Goal: Task Accomplishment & Management: Find specific page/section

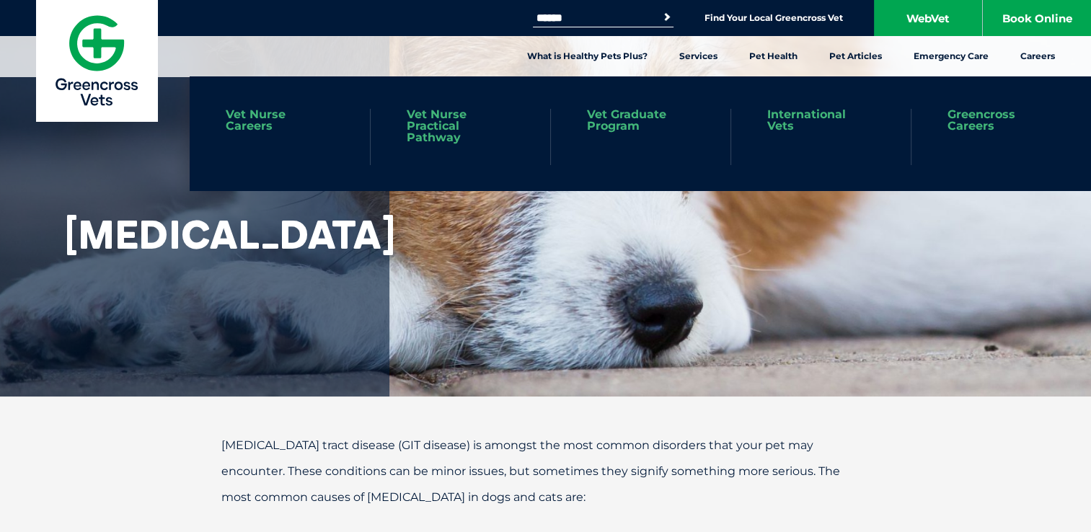
click at [828, 122] on link "International Vets" at bounding box center [820, 120] width 107 height 23
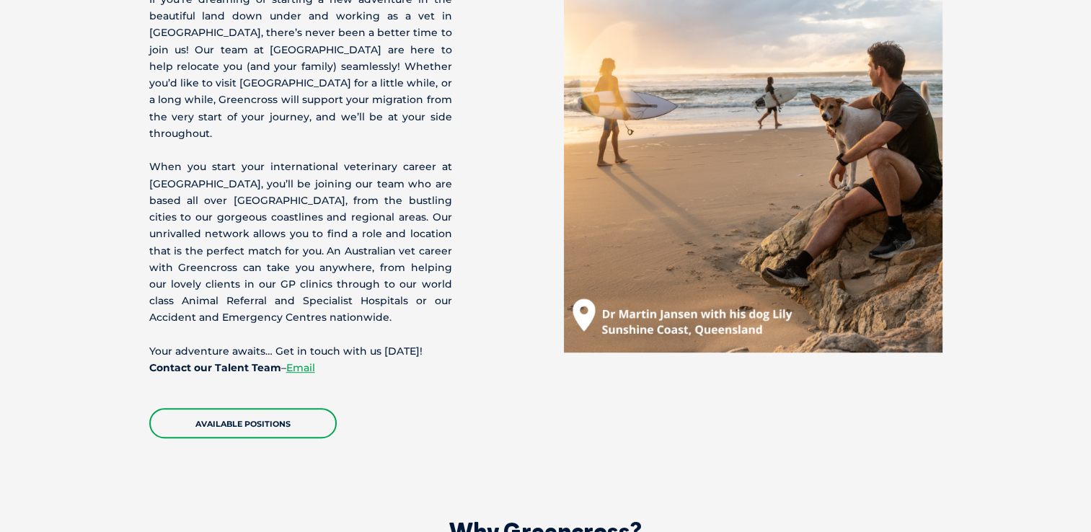
scroll to position [769, 0]
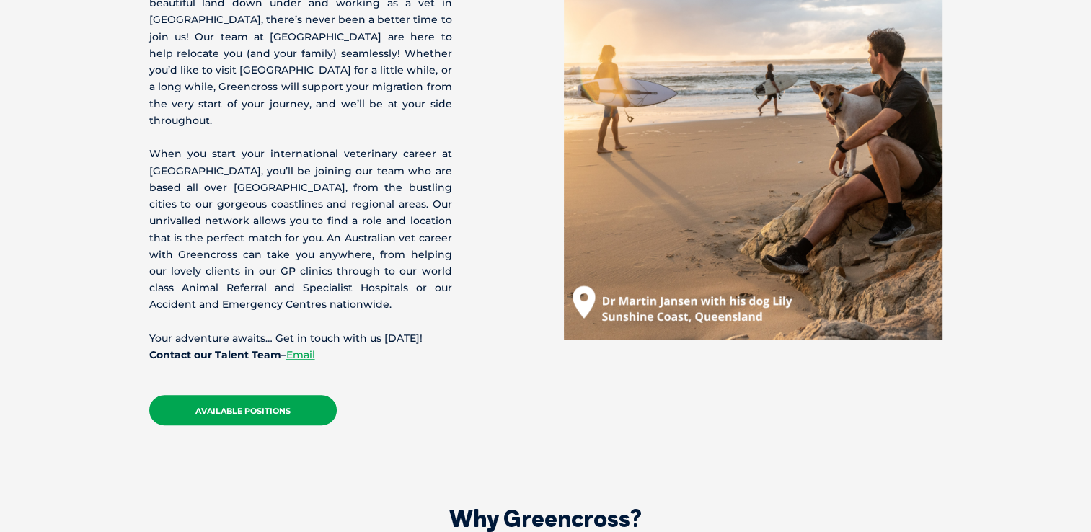
click at [255, 395] on link "Available Positions" at bounding box center [242, 410] width 187 height 30
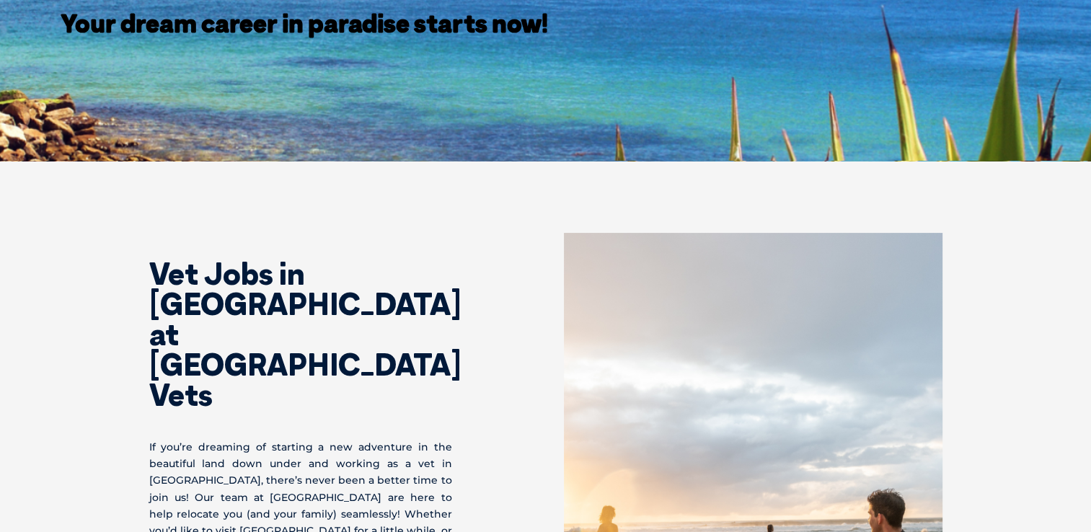
scroll to position [307, 0]
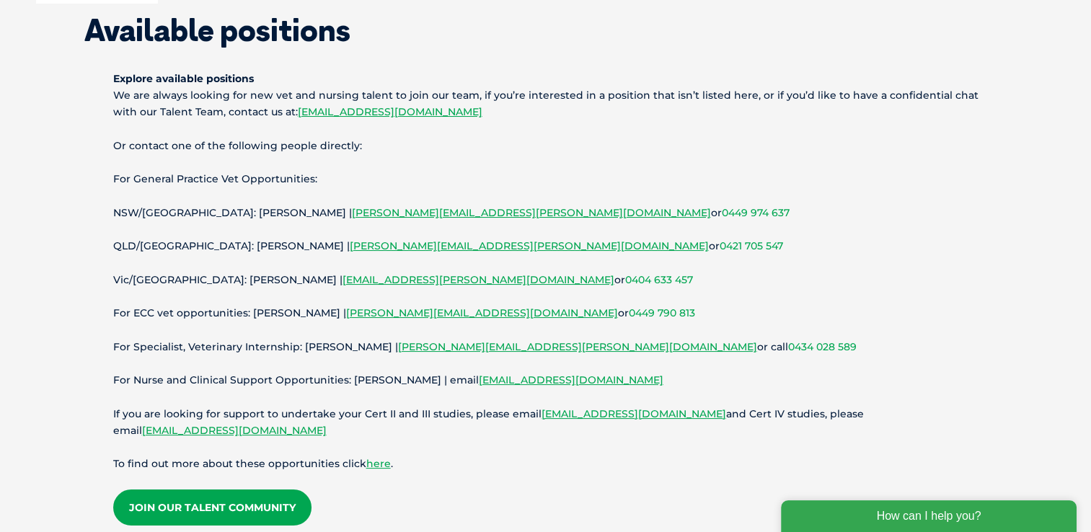
scroll to position [105, 0]
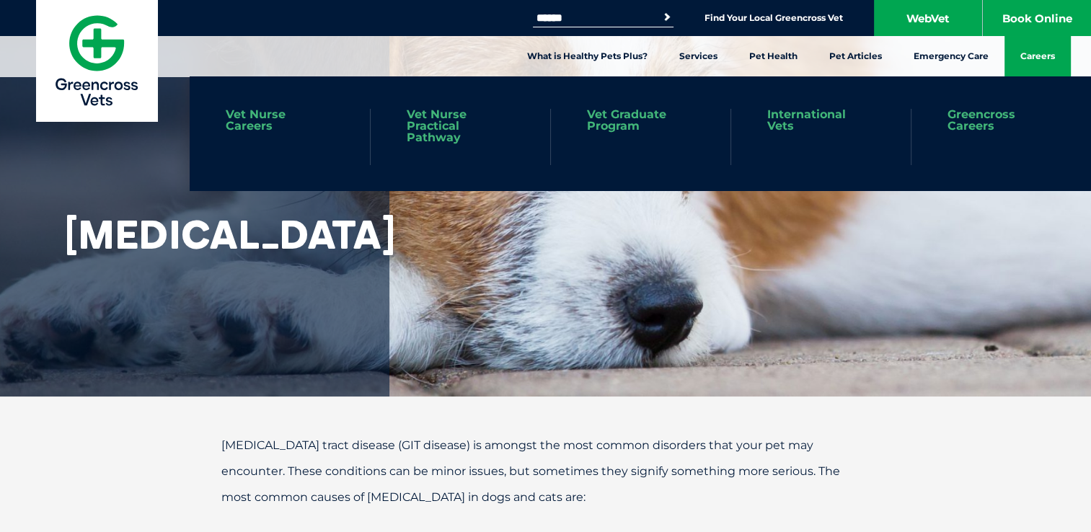
click at [1038, 60] on link "Careers" at bounding box center [1037, 56] width 66 height 40
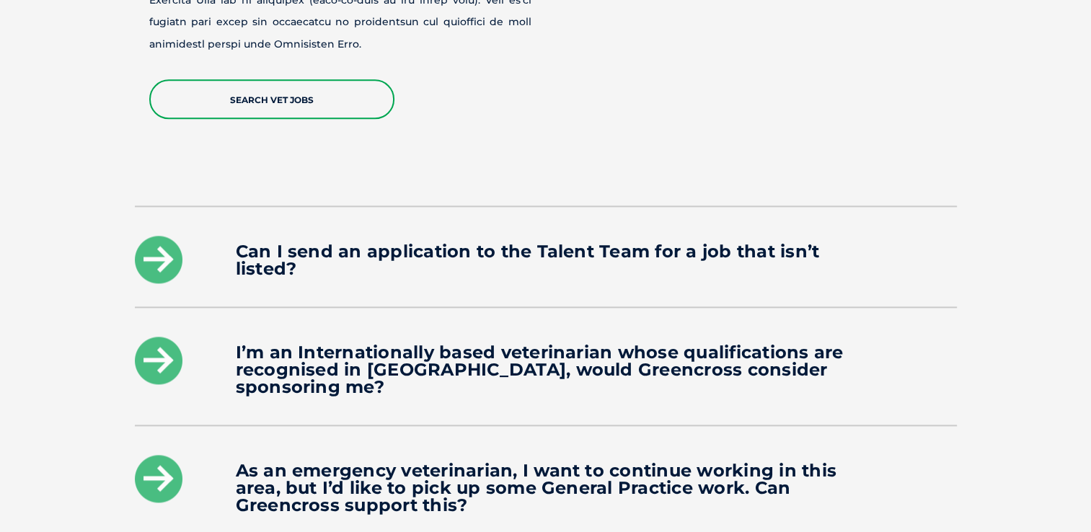
scroll to position [1894, 0]
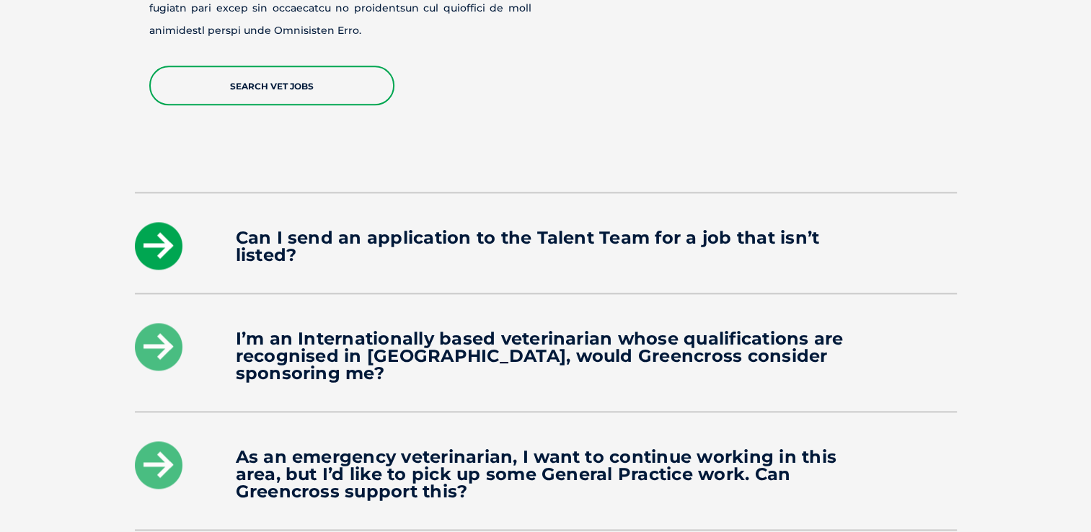
click at [159, 222] on icon at bounding box center [159, 246] width 48 height 48
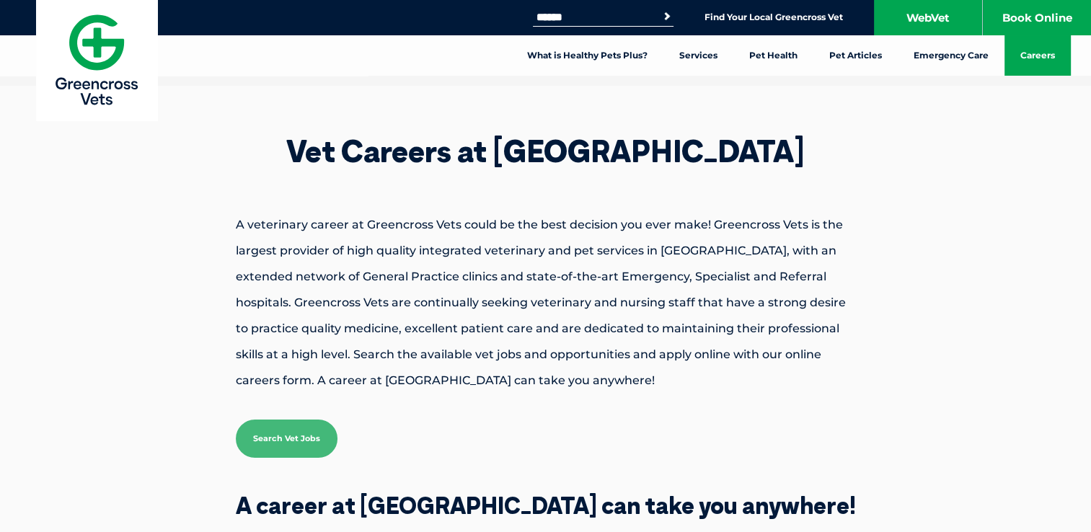
scroll to position [0, 0]
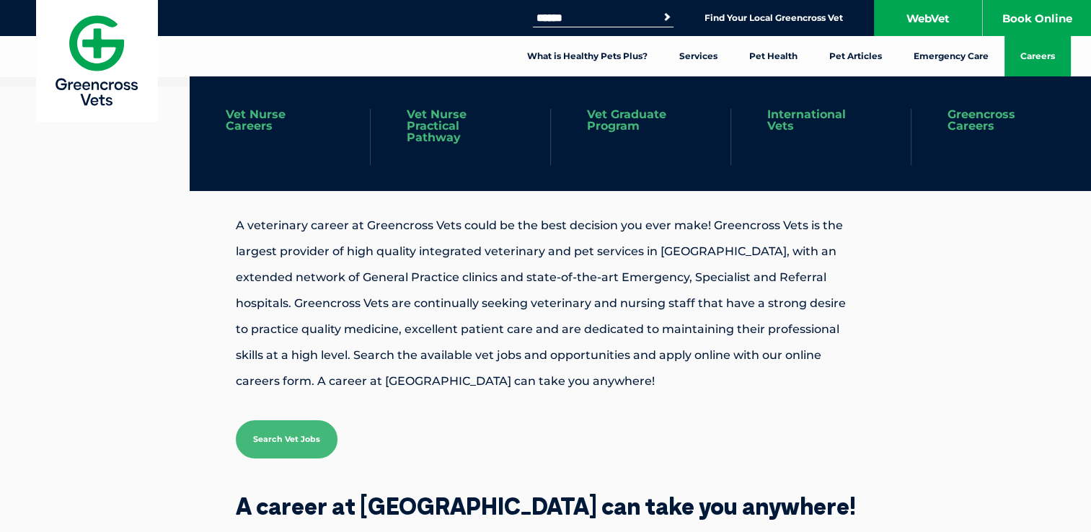
click at [1050, 43] on link "Careers" at bounding box center [1037, 56] width 66 height 40
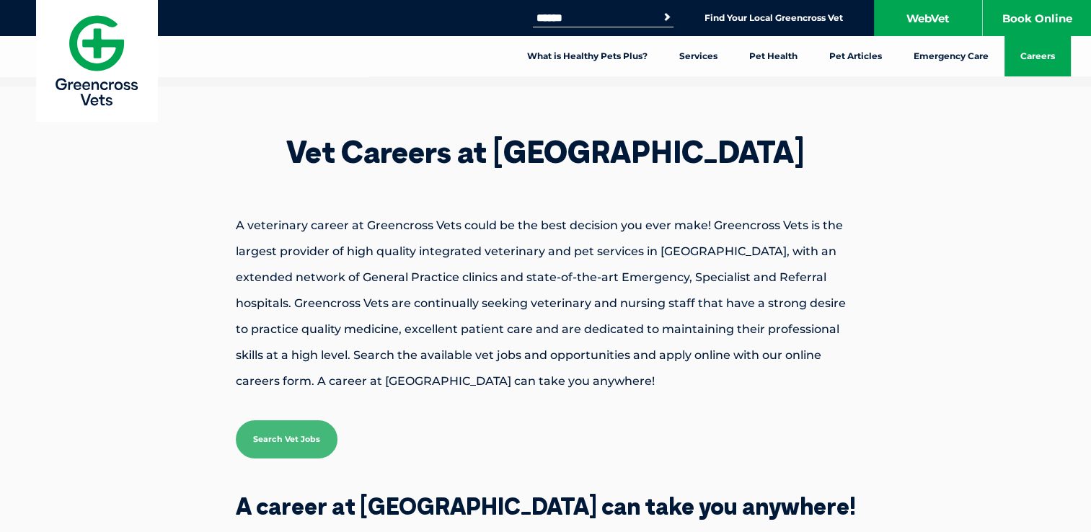
click at [1050, 43] on link "Careers" at bounding box center [1037, 56] width 66 height 40
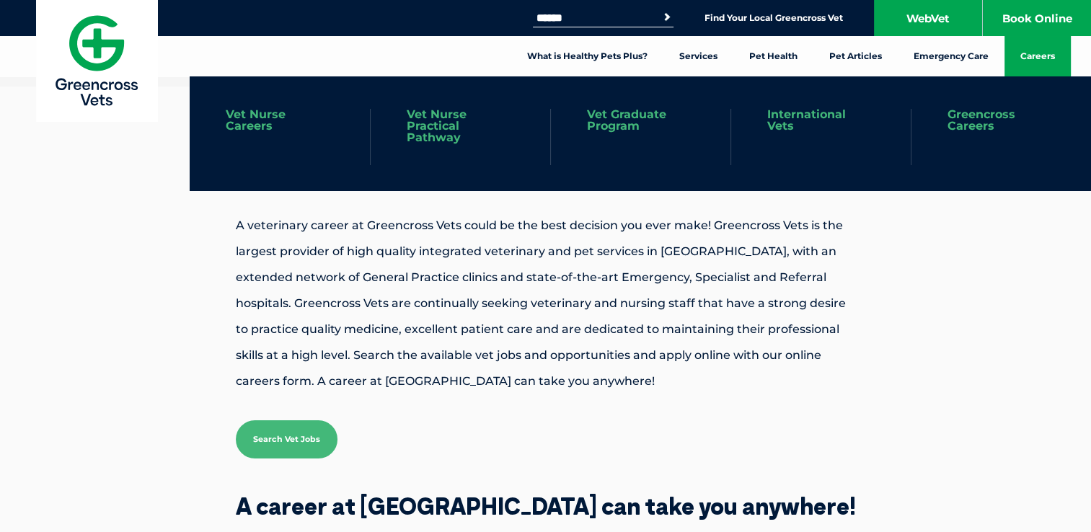
drag, startPoint x: 0, startPoint y: 0, endPoint x: 1050, endPoint y: 43, distance: 1050.8
click at [1050, 43] on link "Careers" at bounding box center [1037, 56] width 66 height 40
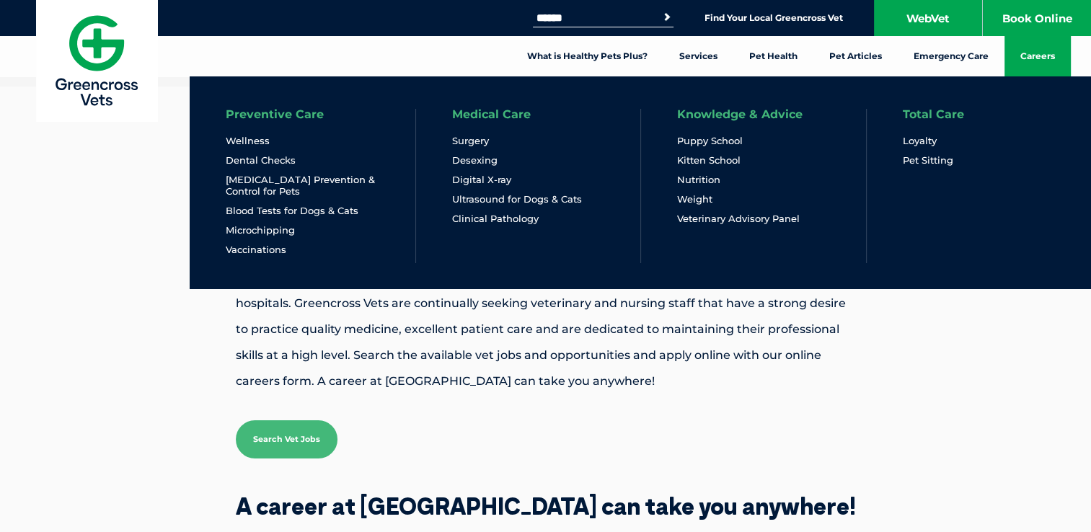
click at [519, 151] on li "Surgery" at bounding box center [528, 144] width 153 height 19
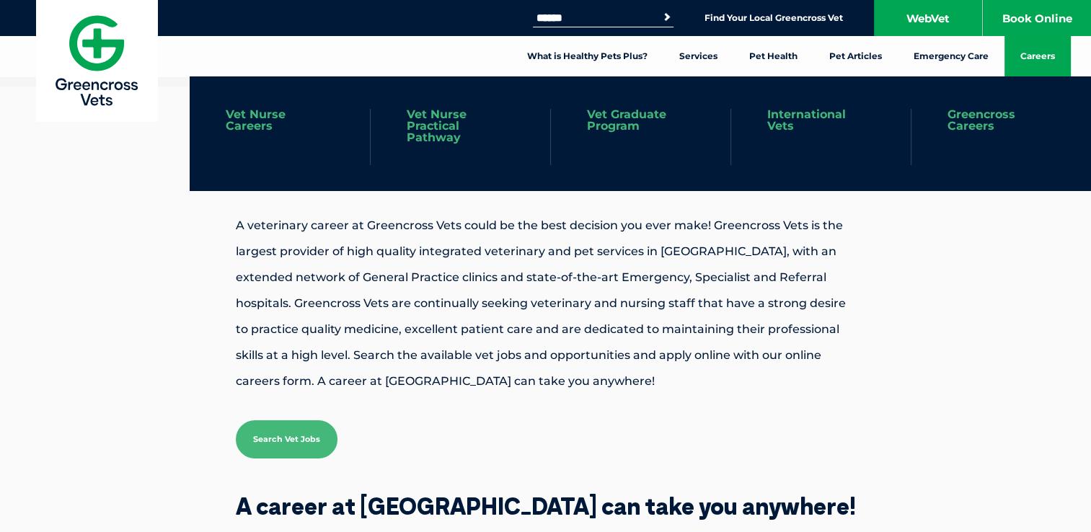
click at [982, 120] on link "Greencross Careers" at bounding box center [1001, 120] width 107 height 23
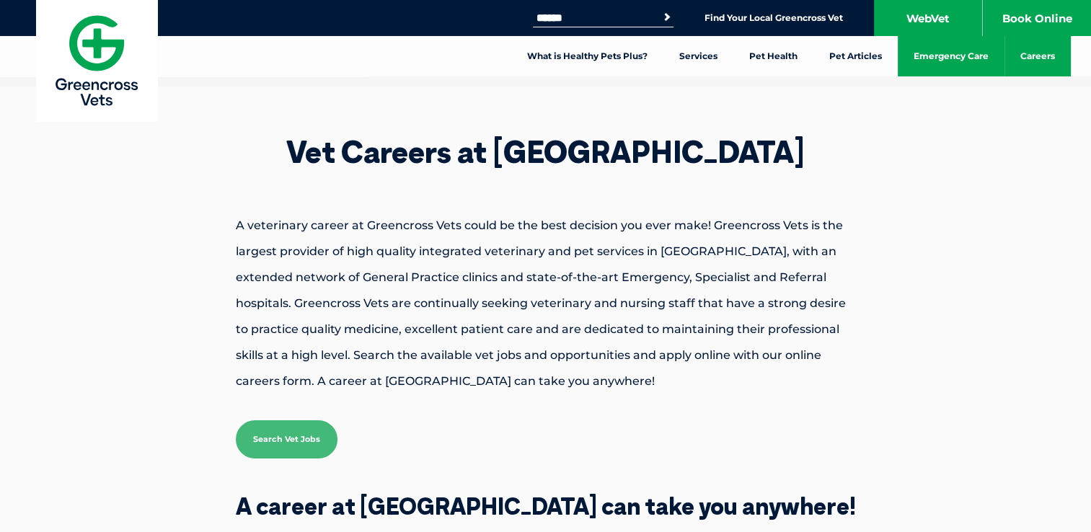
click at [966, 66] on link "Emergency Care" at bounding box center [951, 56] width 107 height 40
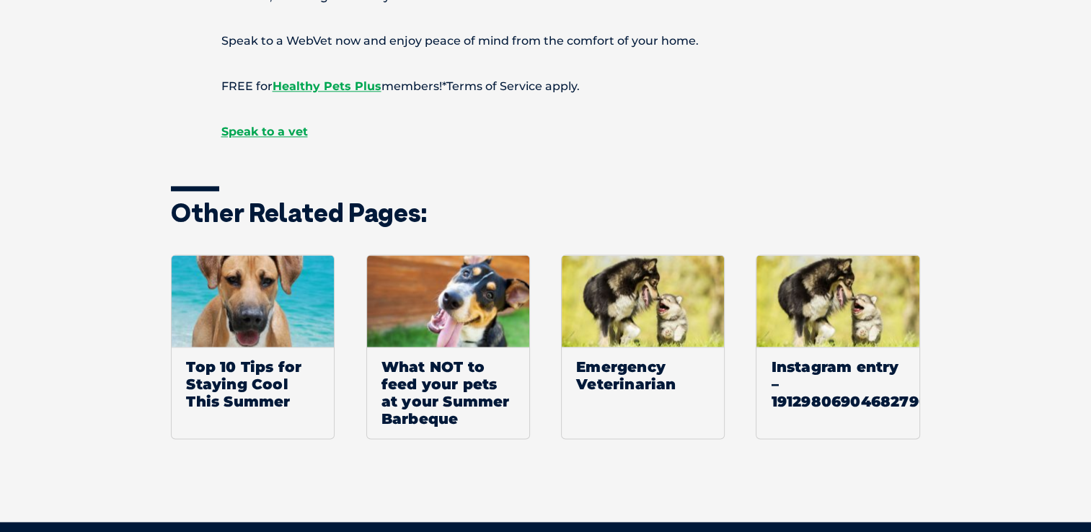
scroll to position [1904, 0]
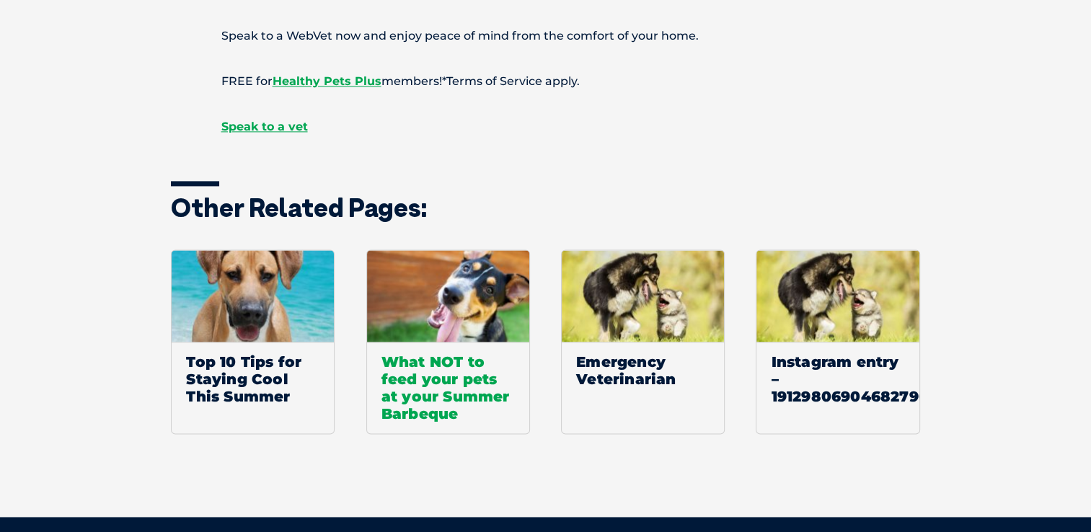
click at [434, 392] on span "What NOT to feed your pets at your Summer Barbeque" at bounding box center [448, 388] width 162 height 92
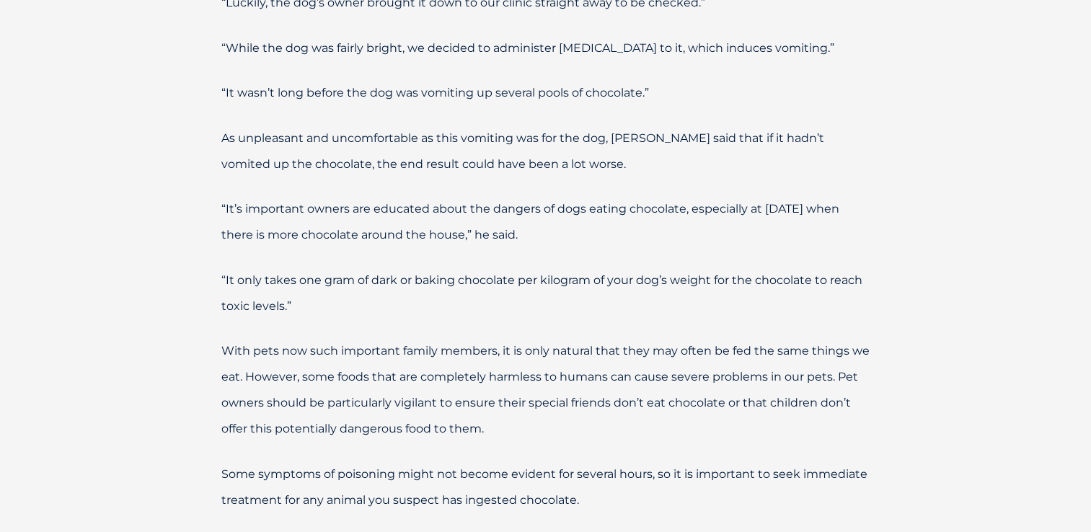
scroll to position [808, 0]
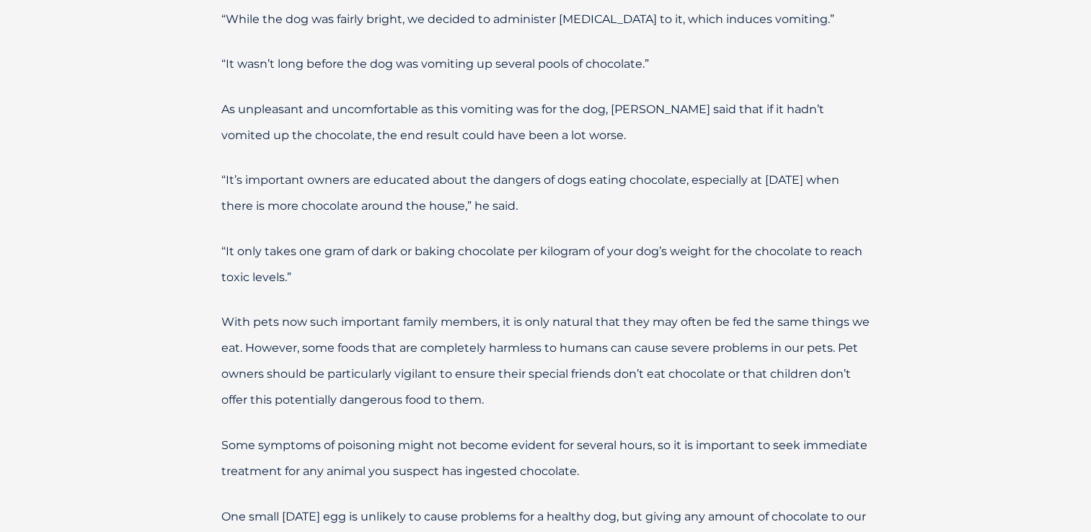
drag, startPoint x: 1097, startPoint y: 521, endPoint x: 989, endPoint y: 153, distance: 383.1
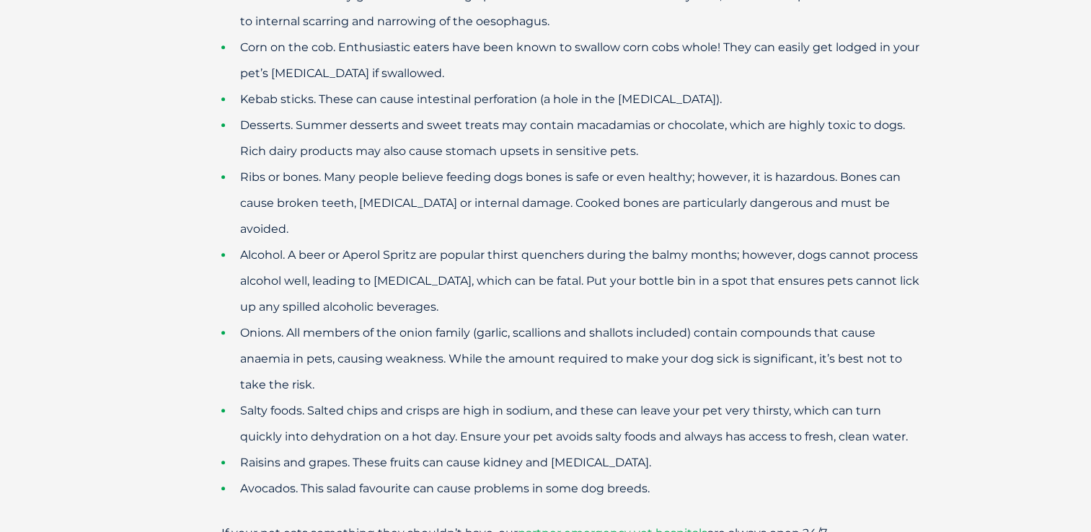
scroll to position [1500, 0]
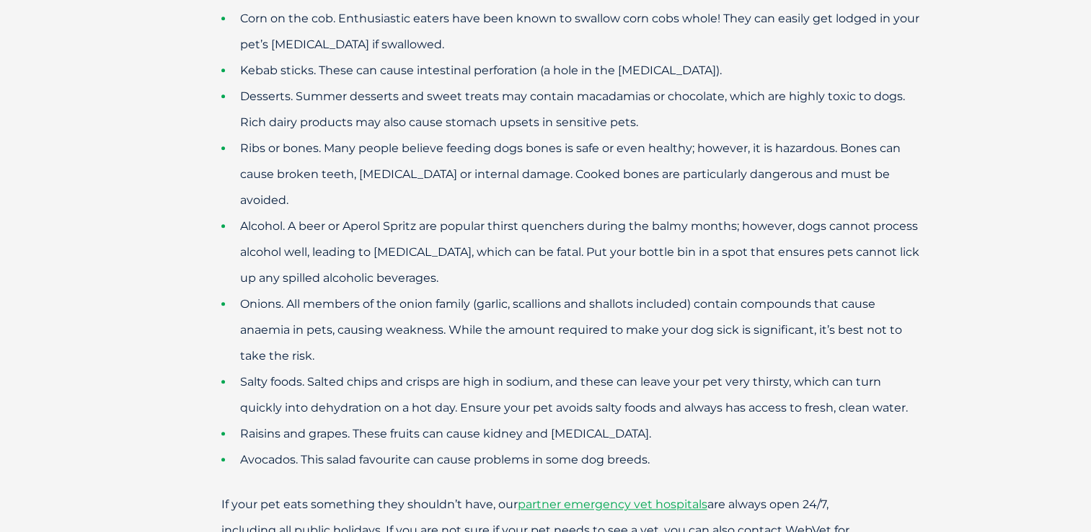
click at [1090, 9] on div "The chocolate treats we enjoy are poisonous if shared with our furry friends. T…" at bounding box center [545, 25] width 1091 height 2185
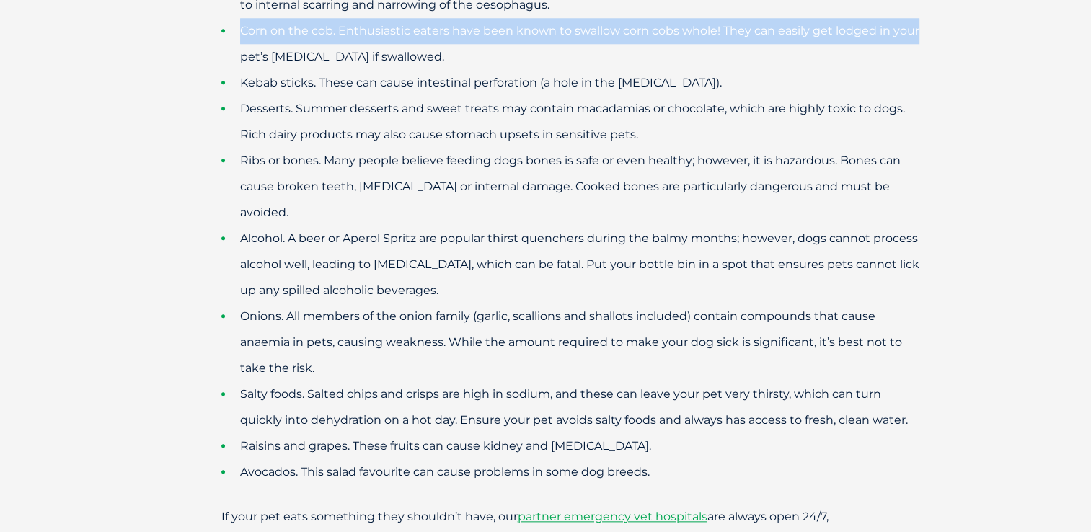
click at [1090, 9] on div "The chocolate treats we enjoy are poisonous if shared with our furry friends. T…" at bounding box center [545, 37] width 1091 height 2185
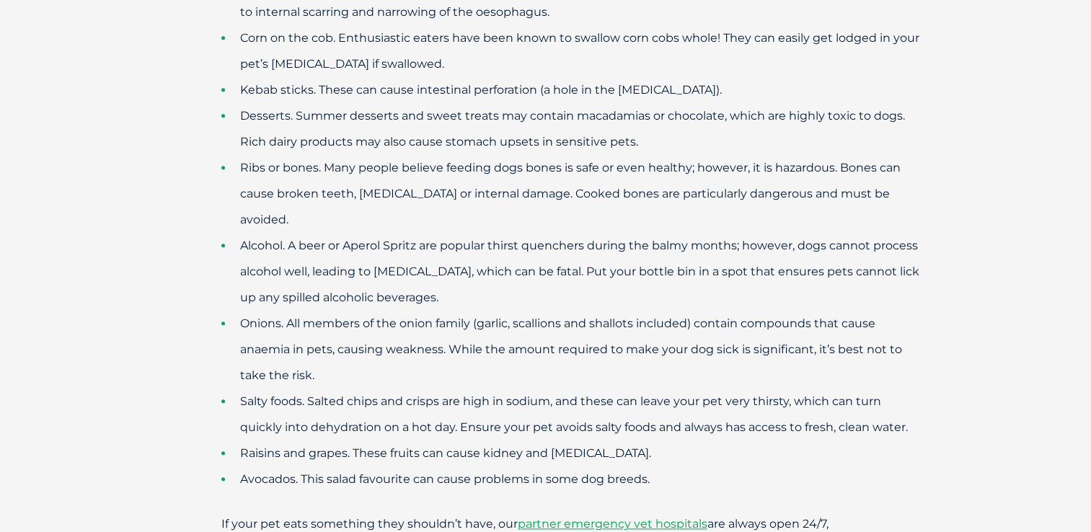
click at [989, 278] on div "The chocolate treats we enjoy are poisonous if shared with our furry friends. T…" at bounding box center [545, 44] width 1091 height 2185
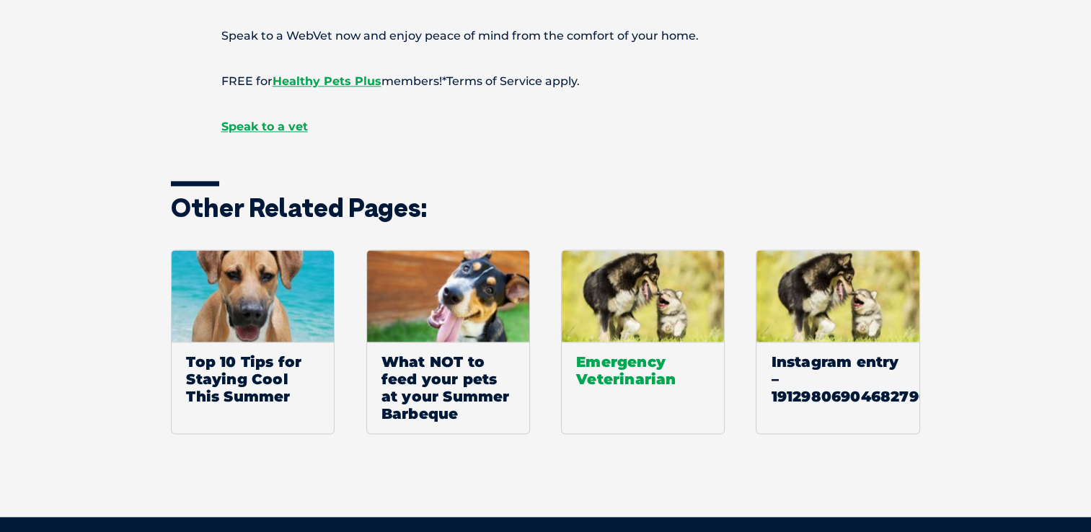
click at [655, 350] on span "Emergency Veterinarian" at bounding box center [643, 370] width 162 height 57
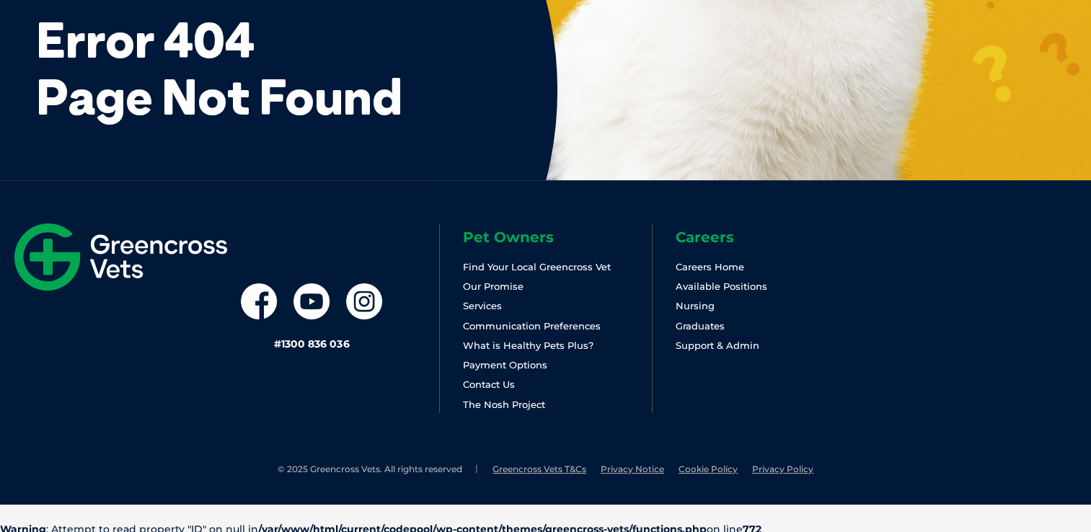
scroll to position [185, 0]
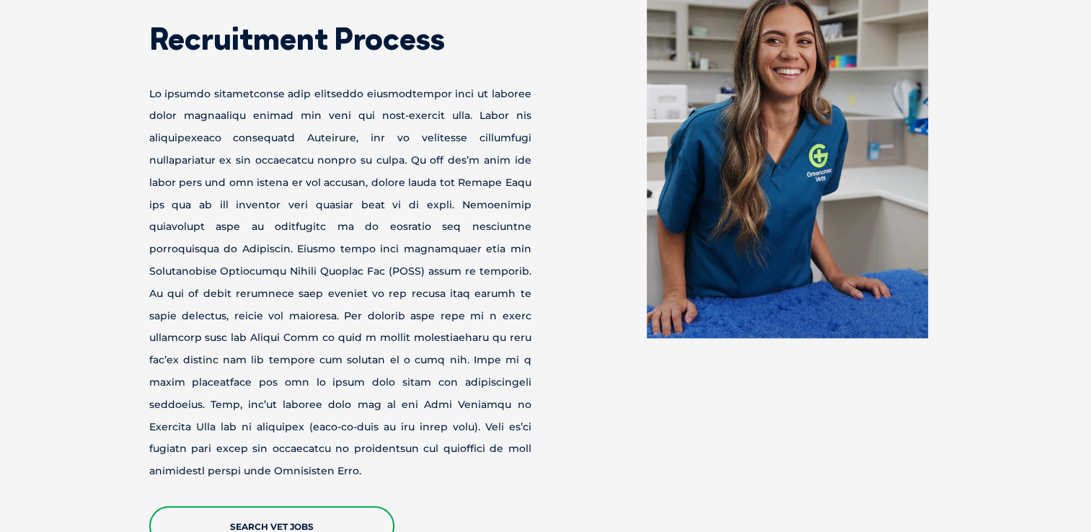
scroll to position [1462, 0]
